Goal: Find specific page/section: Find specific page/section

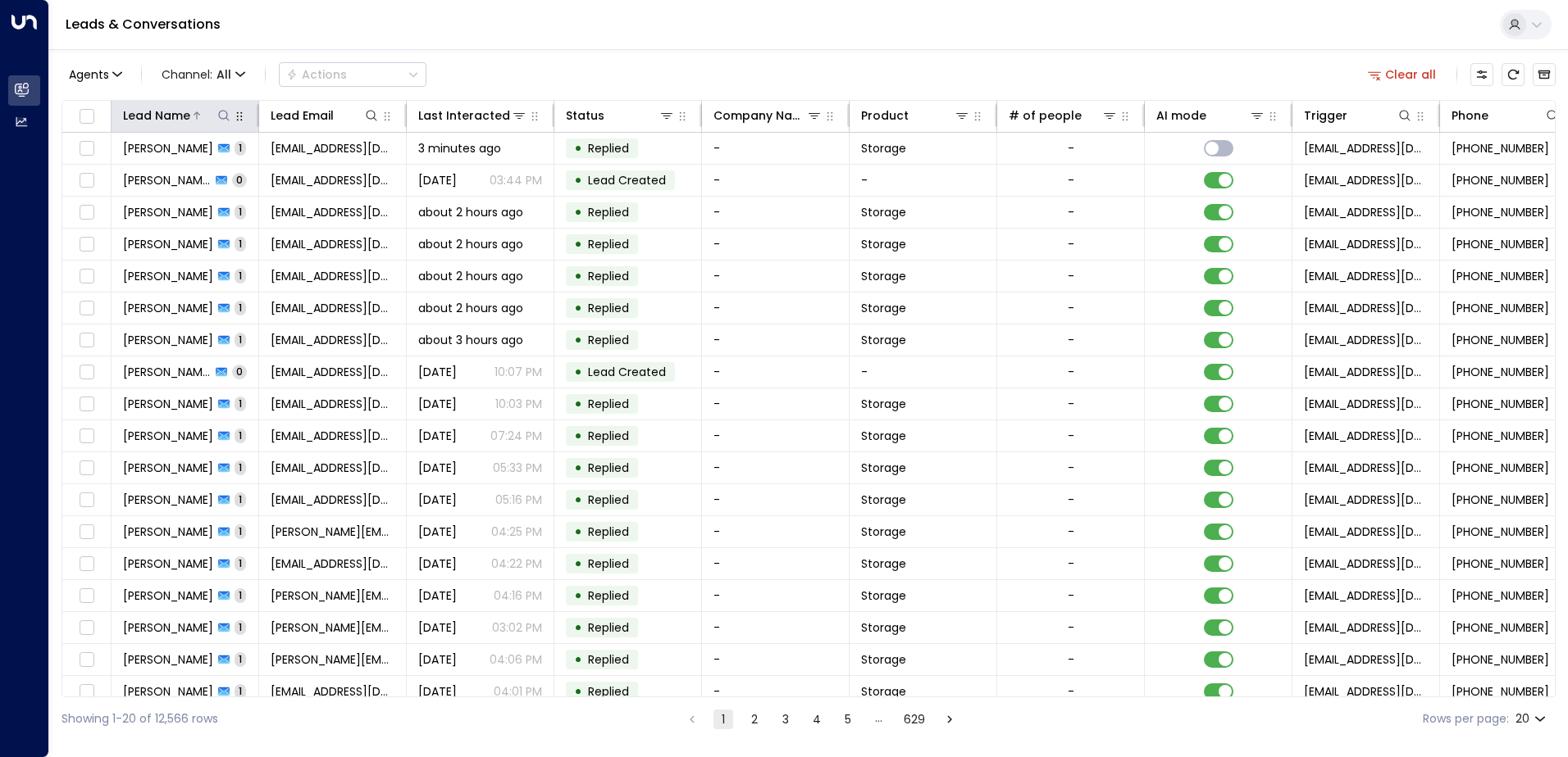
click at [222, 114] on icon at bounding box center [224, 116] width 13 height 13
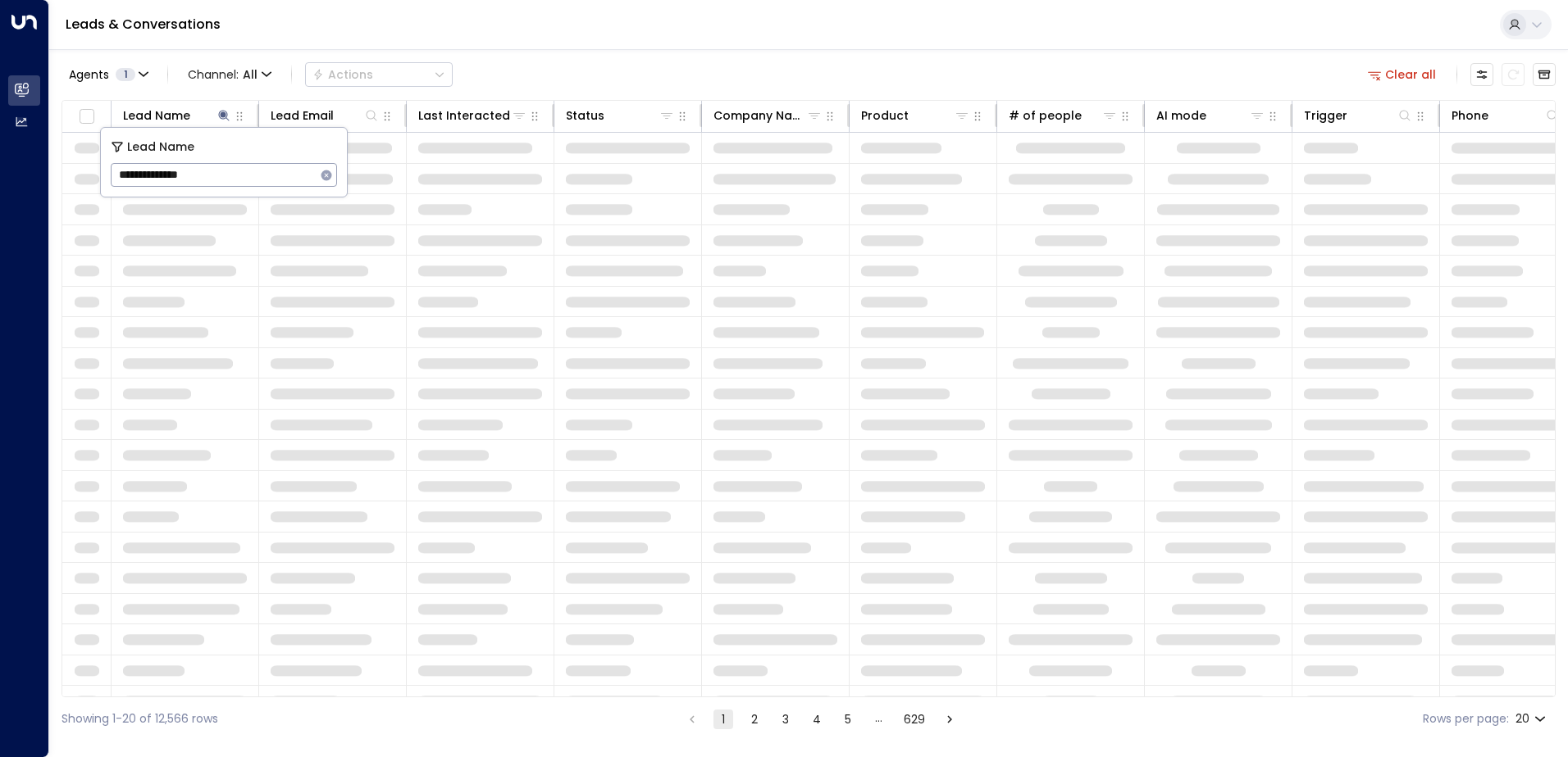
type input "**********"
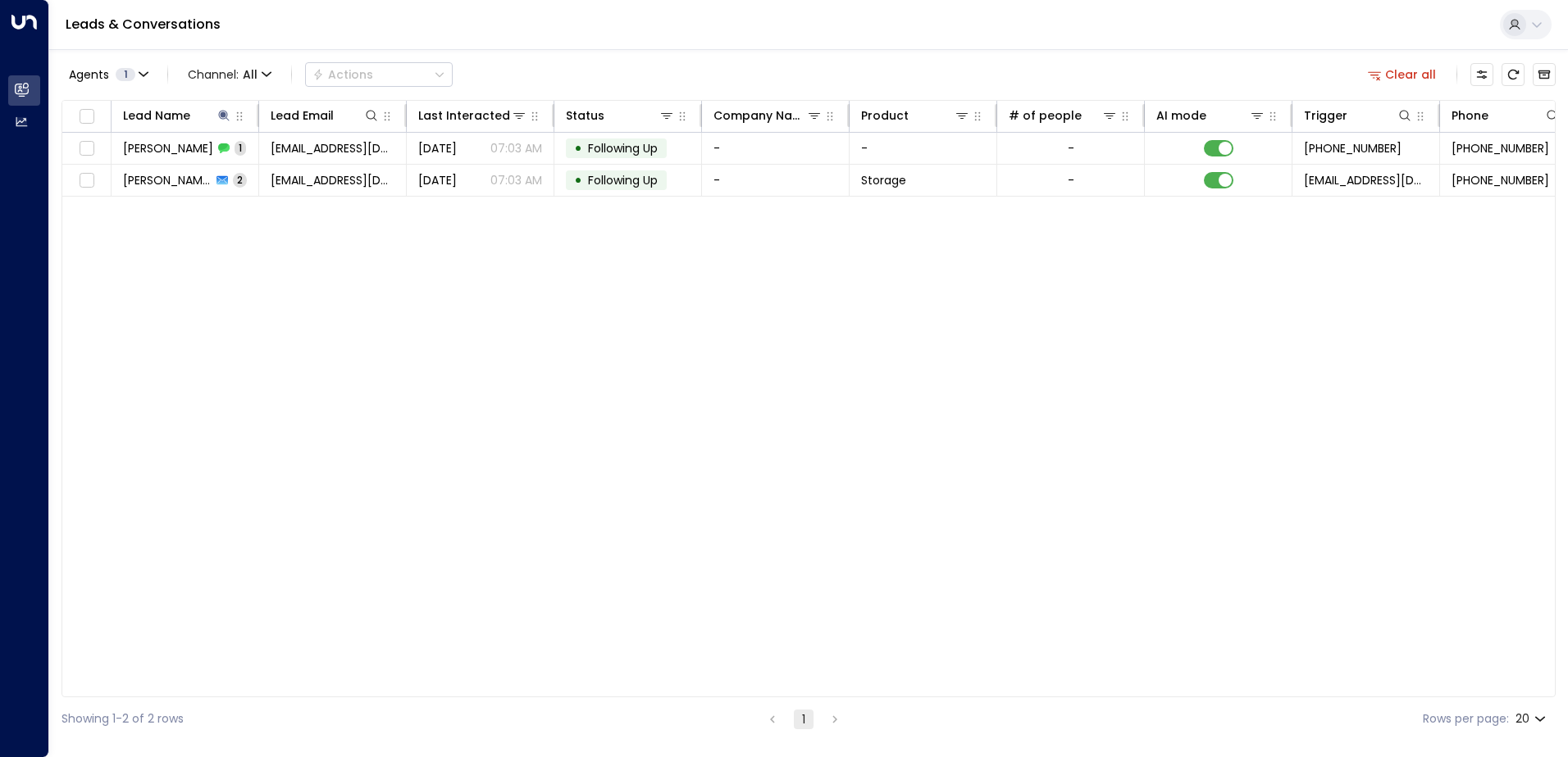
click at [763, 376] on div "Lead Name Lead Email Last Interacted Status Company Name Product # of people AI…" at bounding box center [809, 398] width 1494 height 598
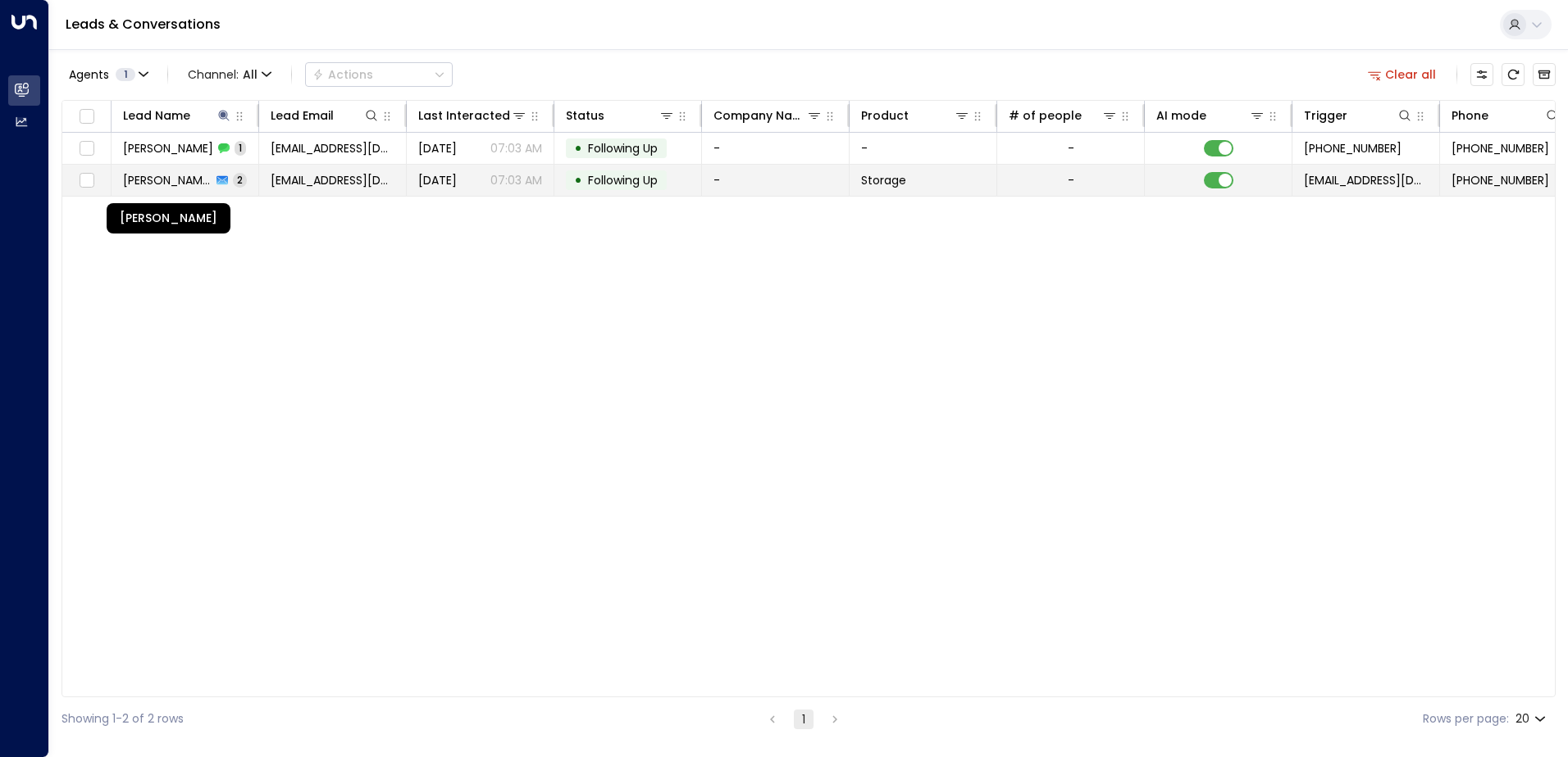
click at [193, 186] on span "[PERSON_NAME]" at bounding box center [167, 181] width 89 height 17
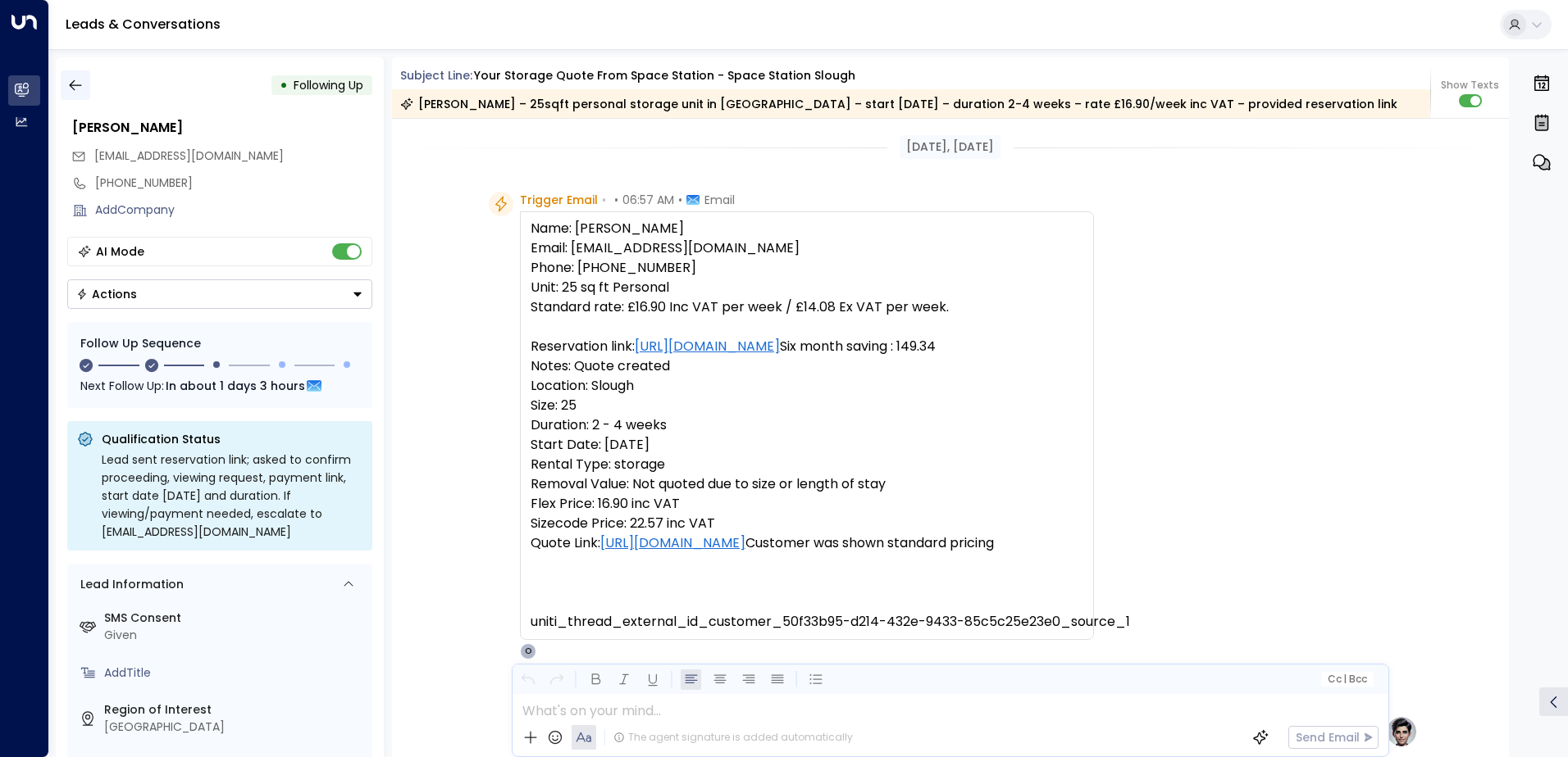
click at [85, 89] on button "button" at bounding box center [76, 86] width 30 height 30
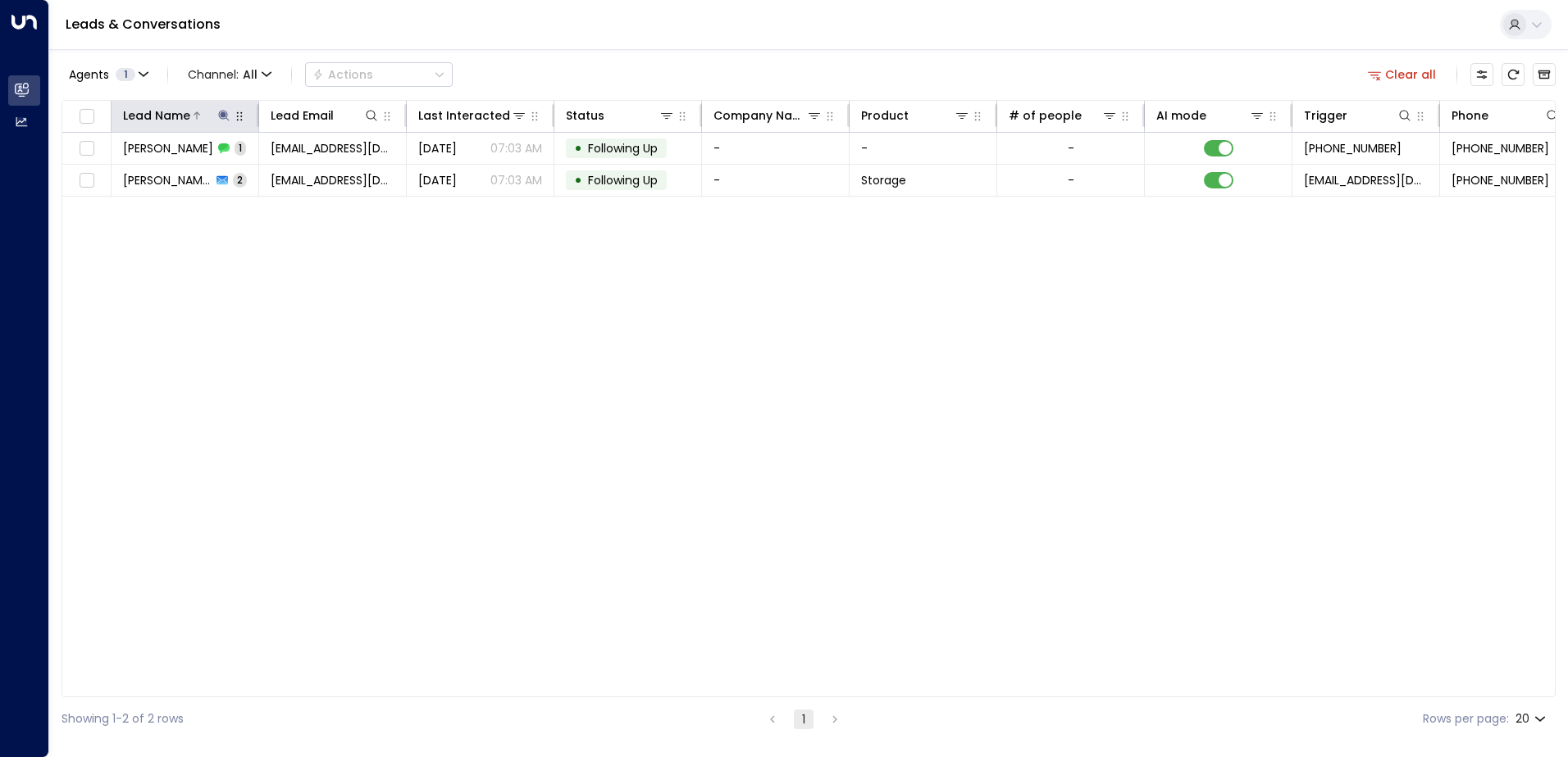
click at [220, 119] on icon at bounding box center [224, 116] width 13 height 13
click at [327, 175] on icon "button" at bounding box center [326, 175] width 13 height 13
click at [282, 183] on input "text" at bounding box center [224, 174] width 227 height 31
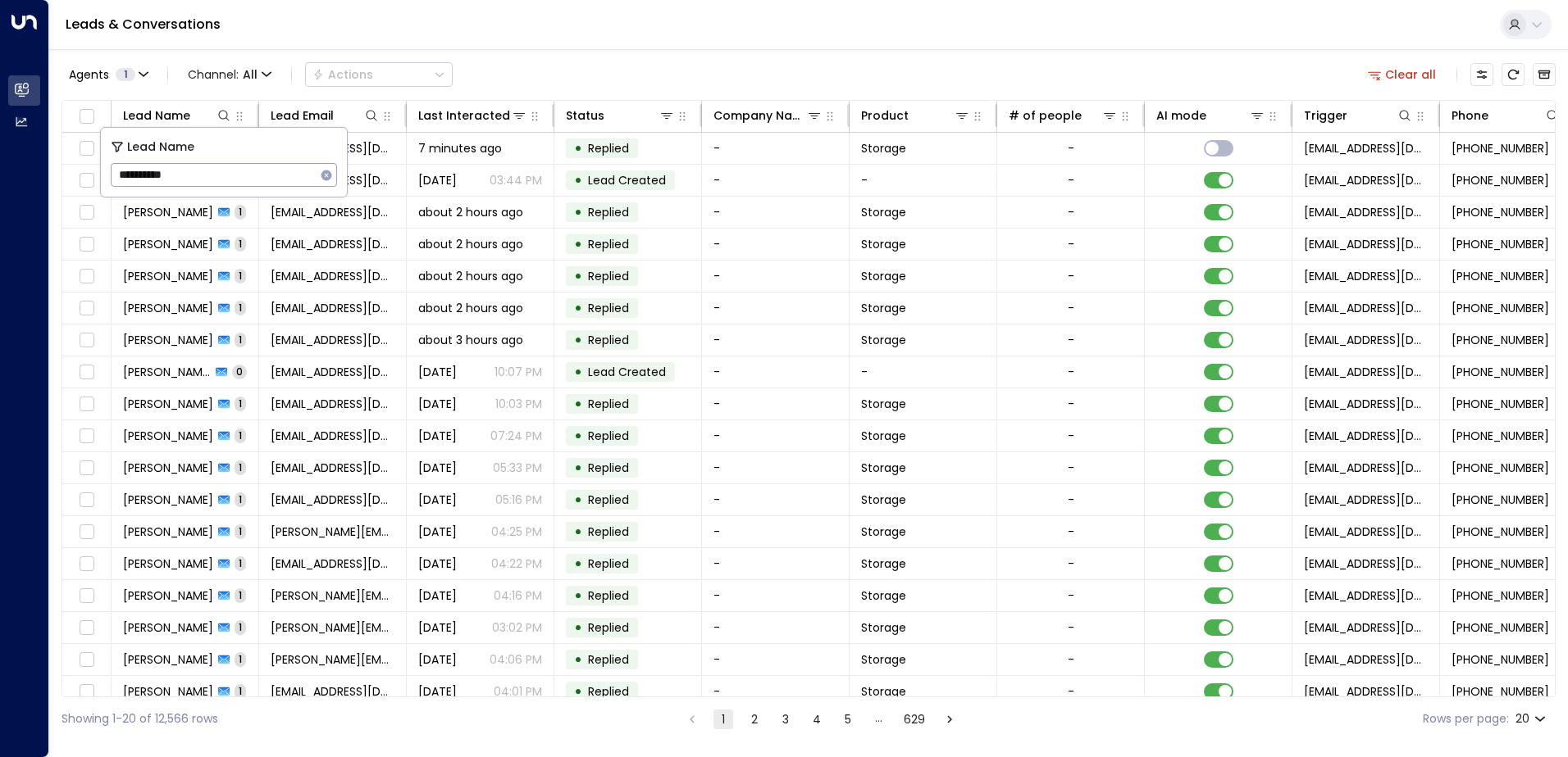
type input "**********"
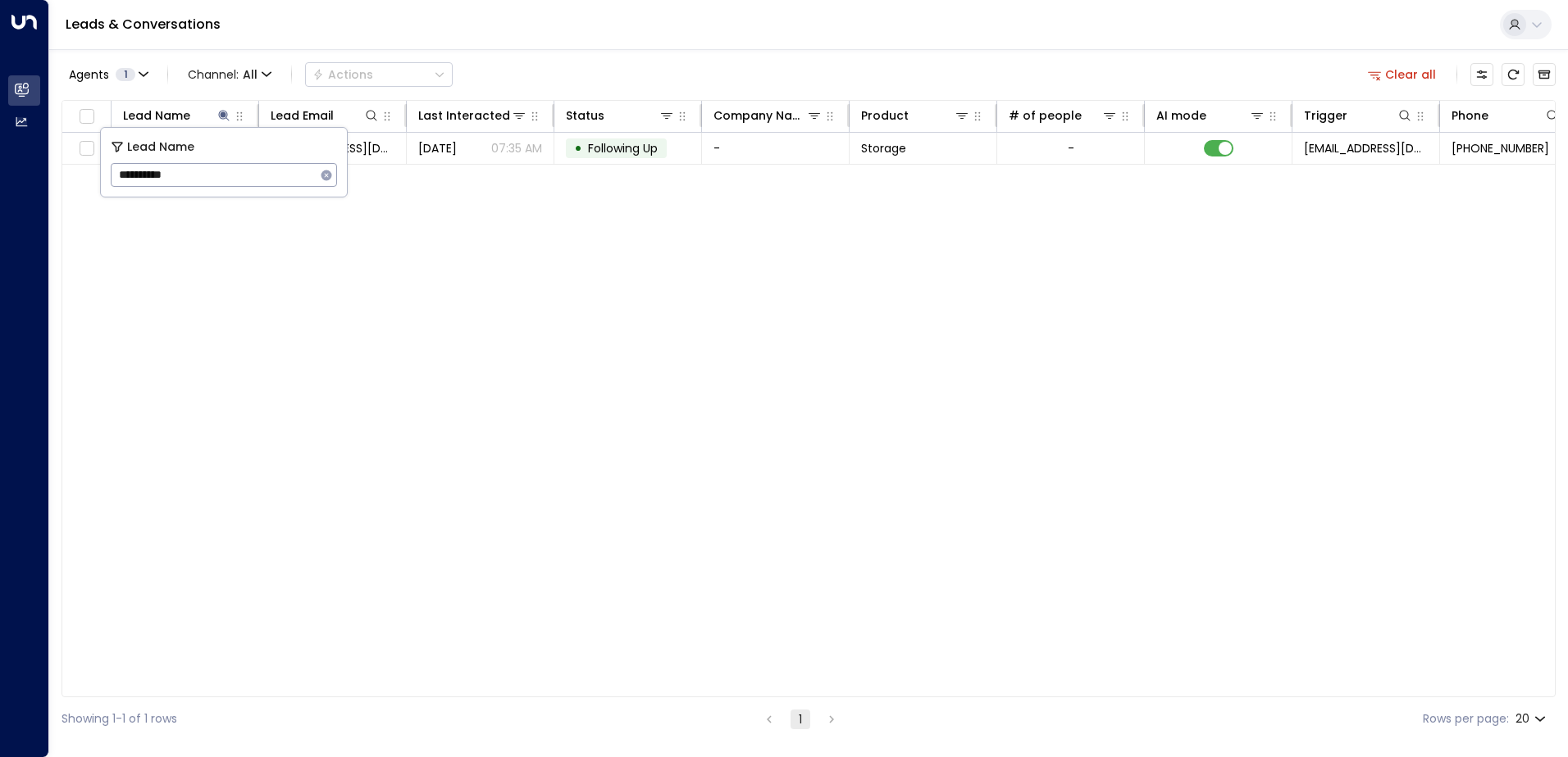
click at [549, 388] on div "Lead Name Lead Email Last Interacted Status Company Name Product # of people AI…" at bounding box center [809, 398] width 1494 height 598
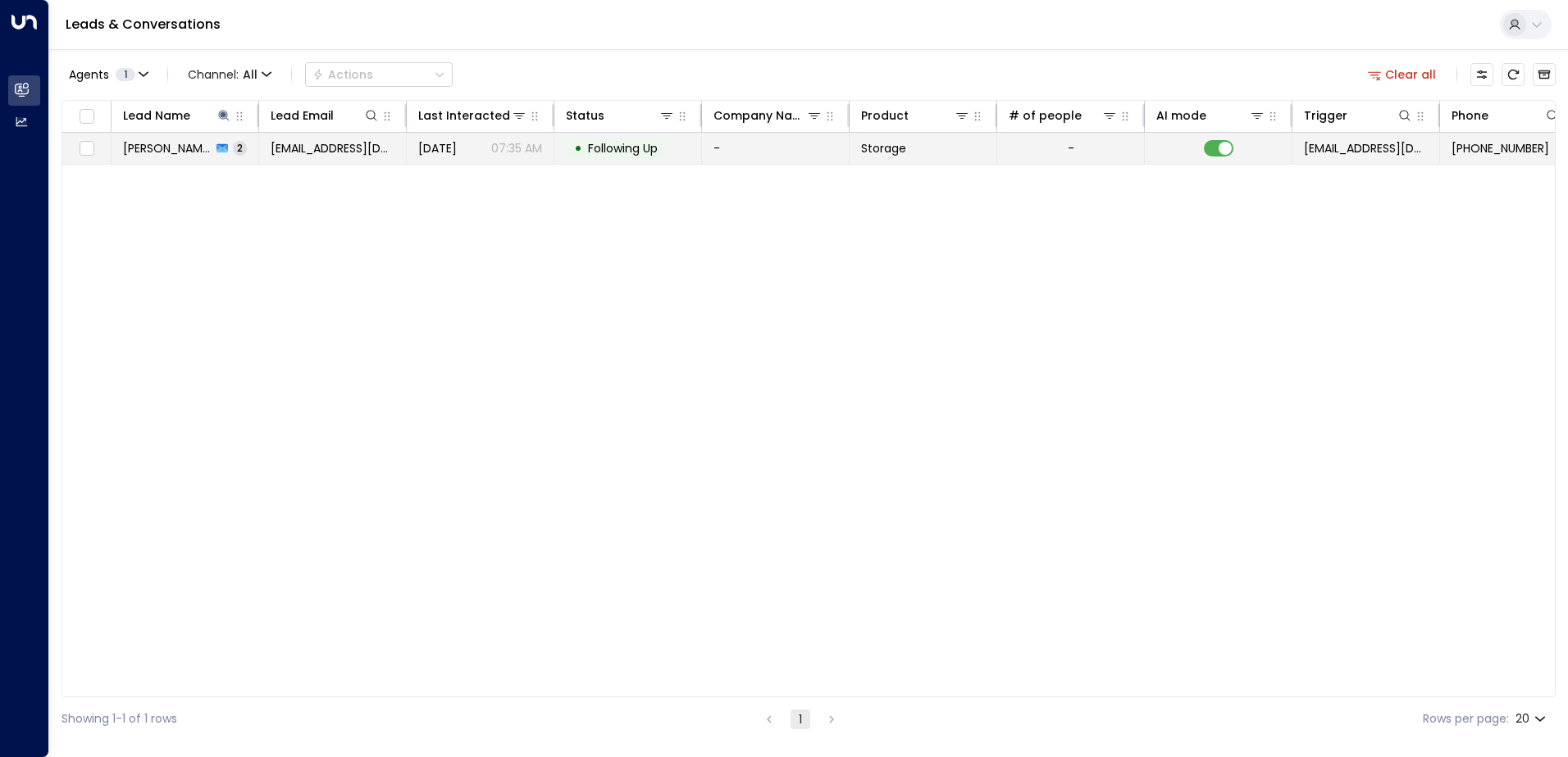
click at [280, 145] on span "[EMAIL_ADDRESS][DOMAIN_NAME]" at bounding box center [332, 148] width 124 height 17
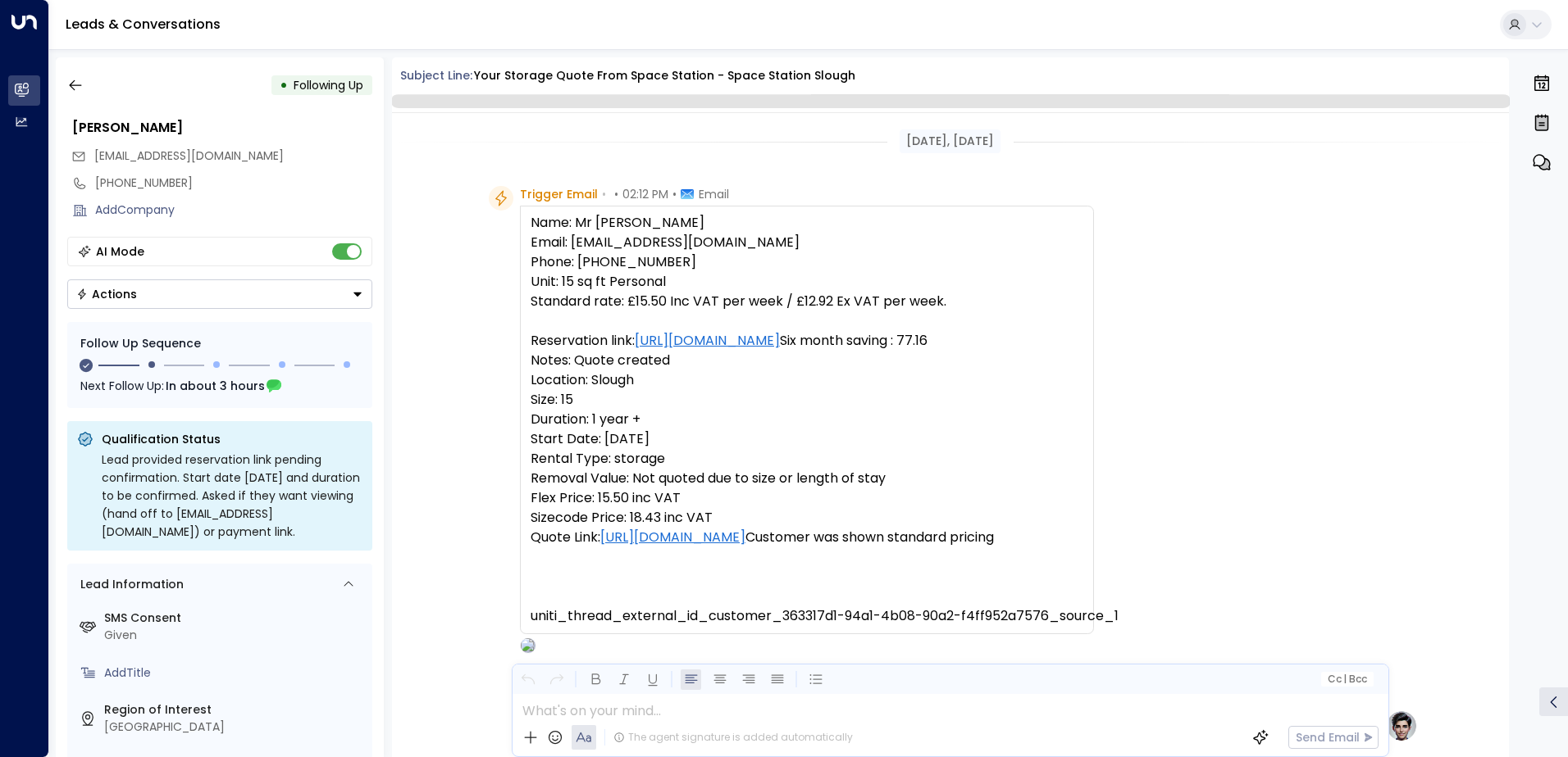
scroll to position [1216, 0]
